Goal: Find specific page/section: Find specific page/section

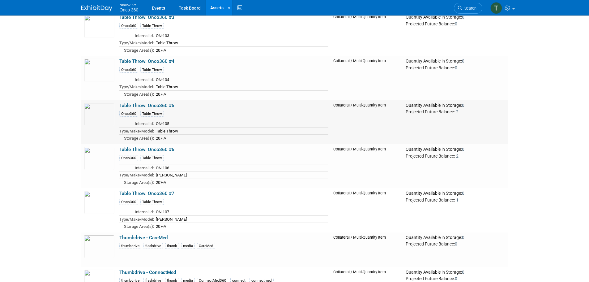
scroll to position [1855, 0]
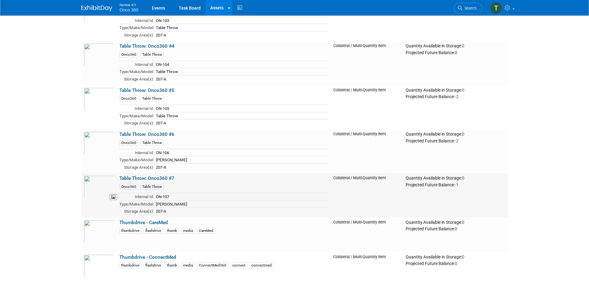
click at [106, 187] on img at bounding box center [99, 186] width 31 height 23
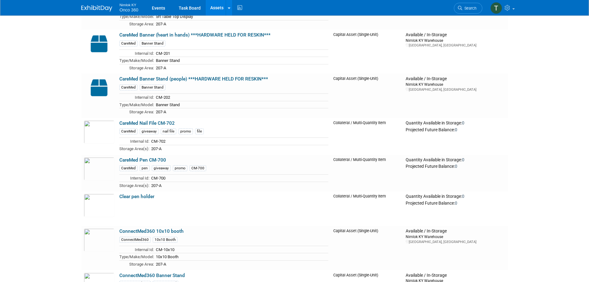
scroll to position [0, 0]
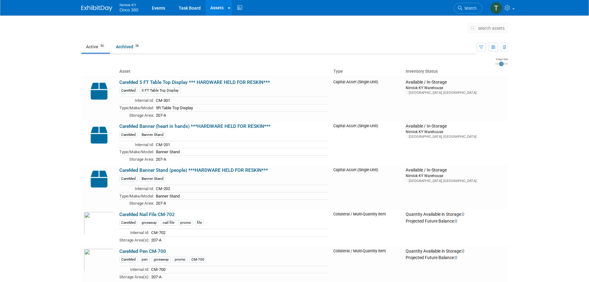
click at [96, 6] on img at bounding box center [96, 8] width 31 height 6
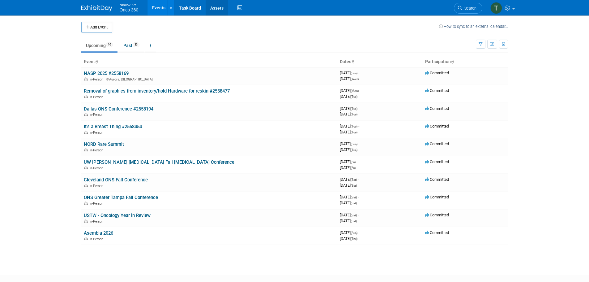
click at [216, 7] on link "Assets" at bounding box center [217, 7] width 23 height 15
